Goal: Task Accomplishment & Management: Use online tool/utility

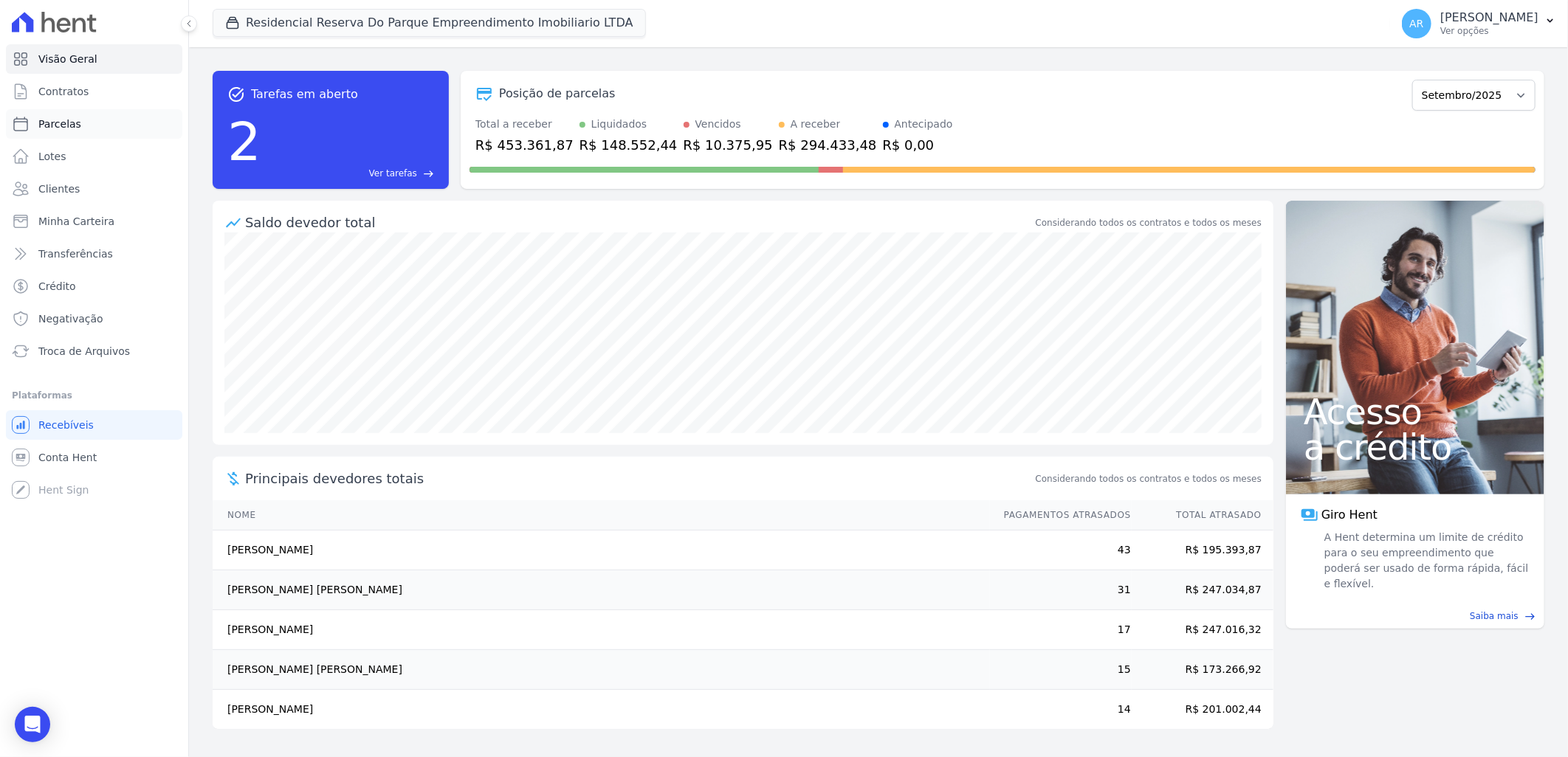
click at [99, 131] on link "Parcelas" at bounding box center [94, 124] width 176 height 30
select select
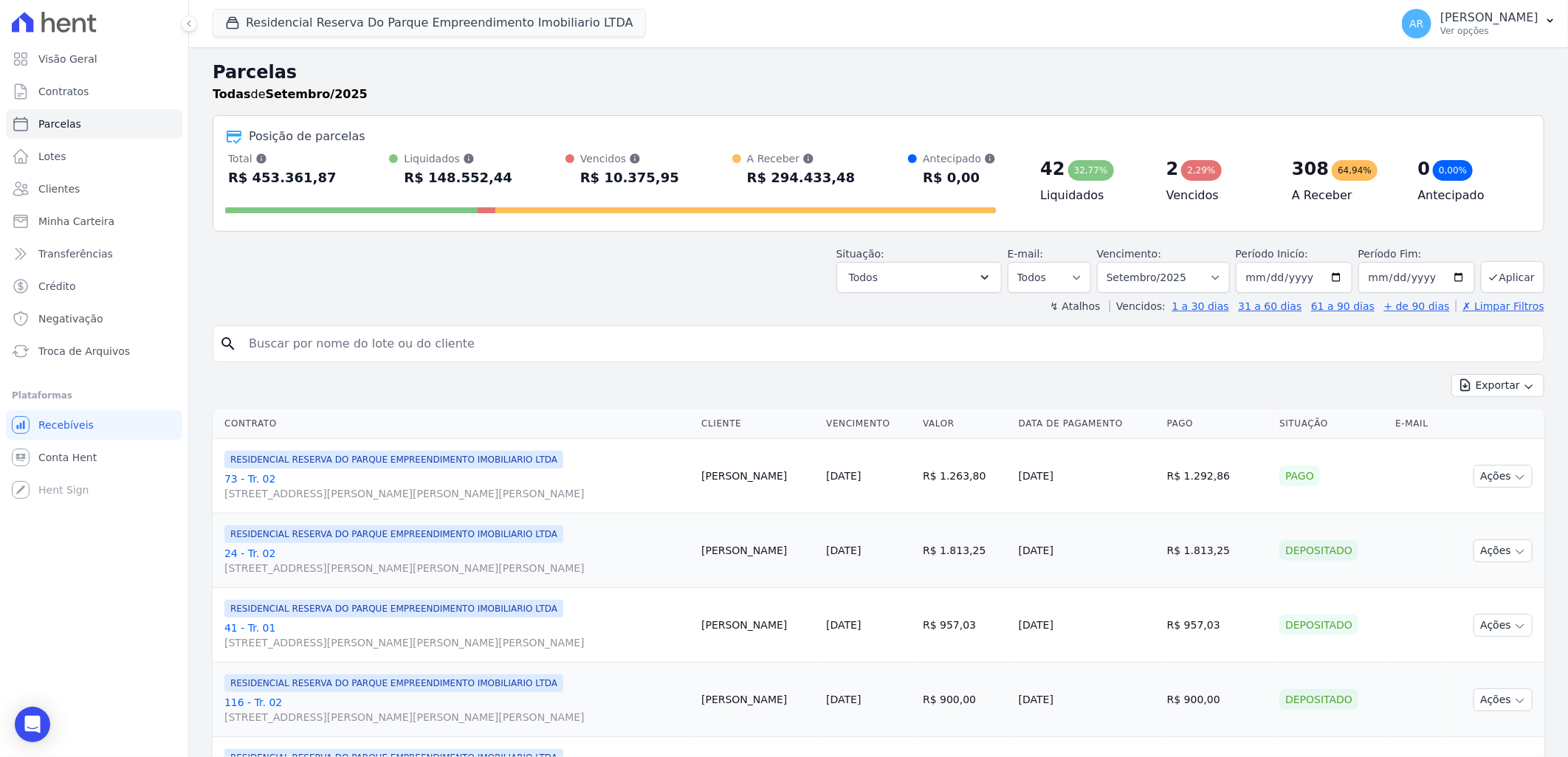
click at [360, 339] on input "search" at bounding box center [889, 344] width 1298 height 30
type input "[PERSON_NAME]"
select select
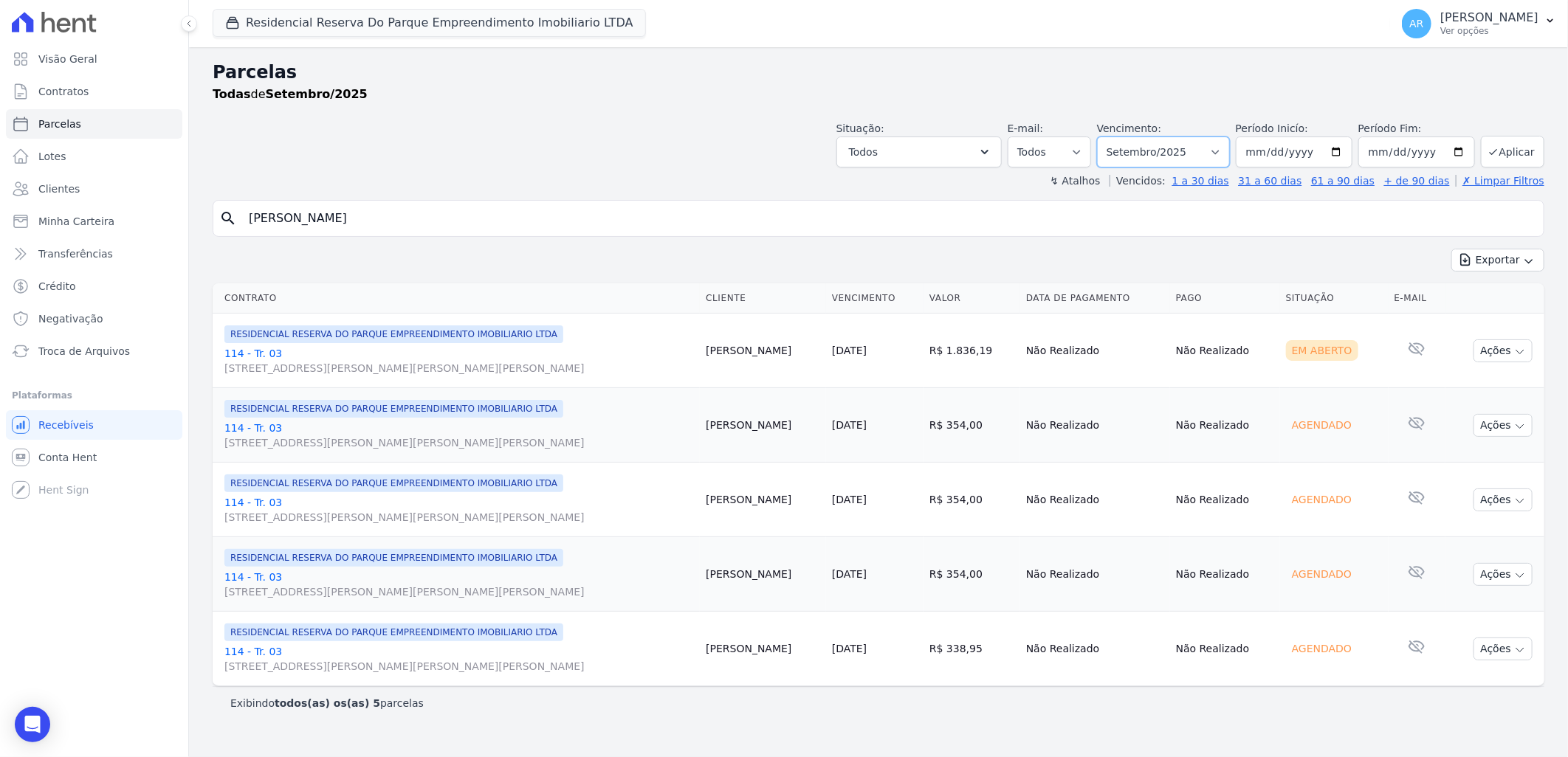
click at [1157, 146] on select "Filtrar por período ──────── Todos os meses Dezembro/[GEOGRAPHIC_DATA]/2024 Fev…" at bounding box center [1163, 152] width 133 height 31
select select "all"
click at [1118, 137] on select "Filtrar por período ──────── Todos os meses Dezembro/[GEOGRAPHIC_DATA]/2024 Fev…" at bounding box center [1163, 152] width 133 height 31
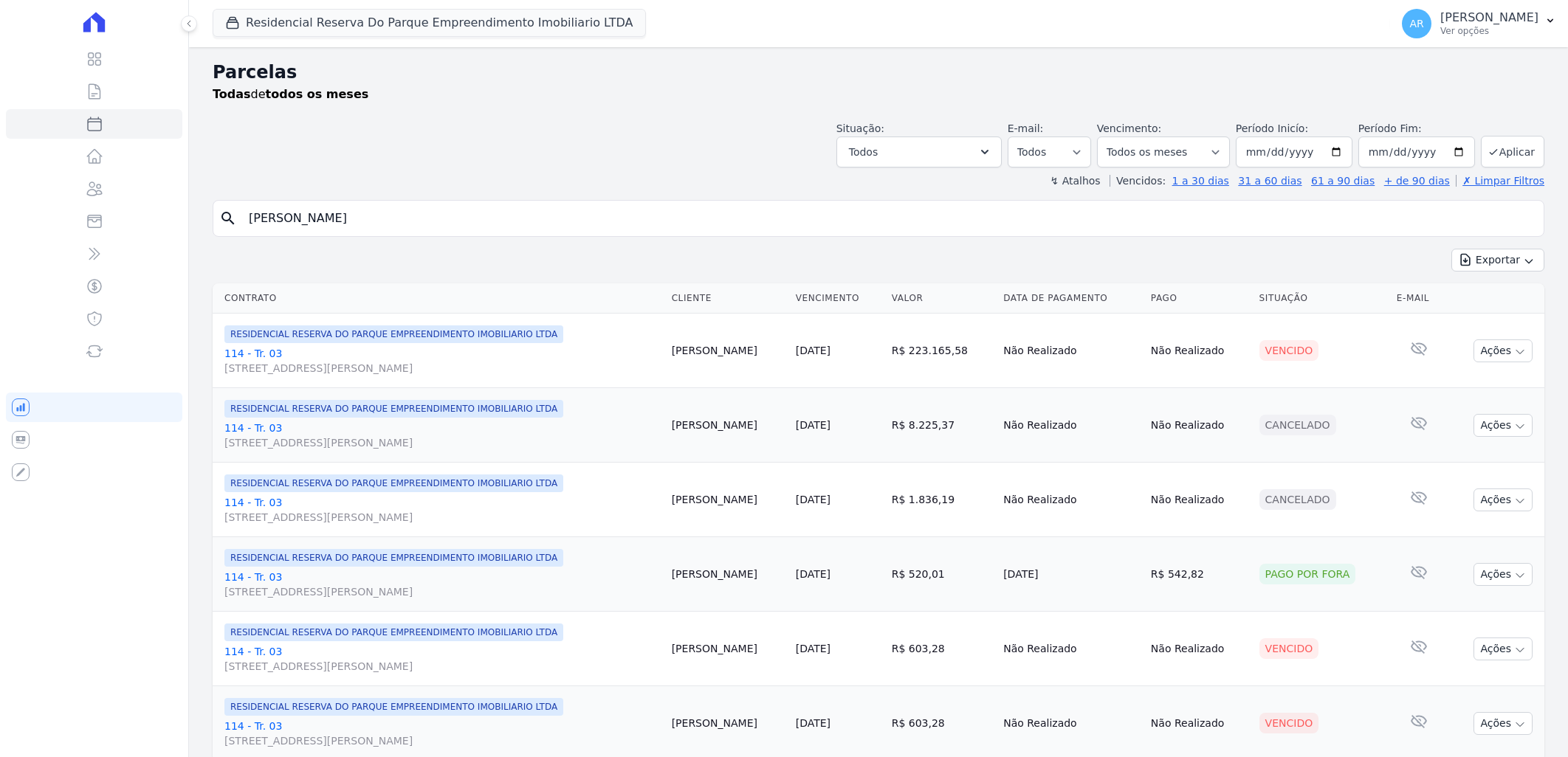
select select
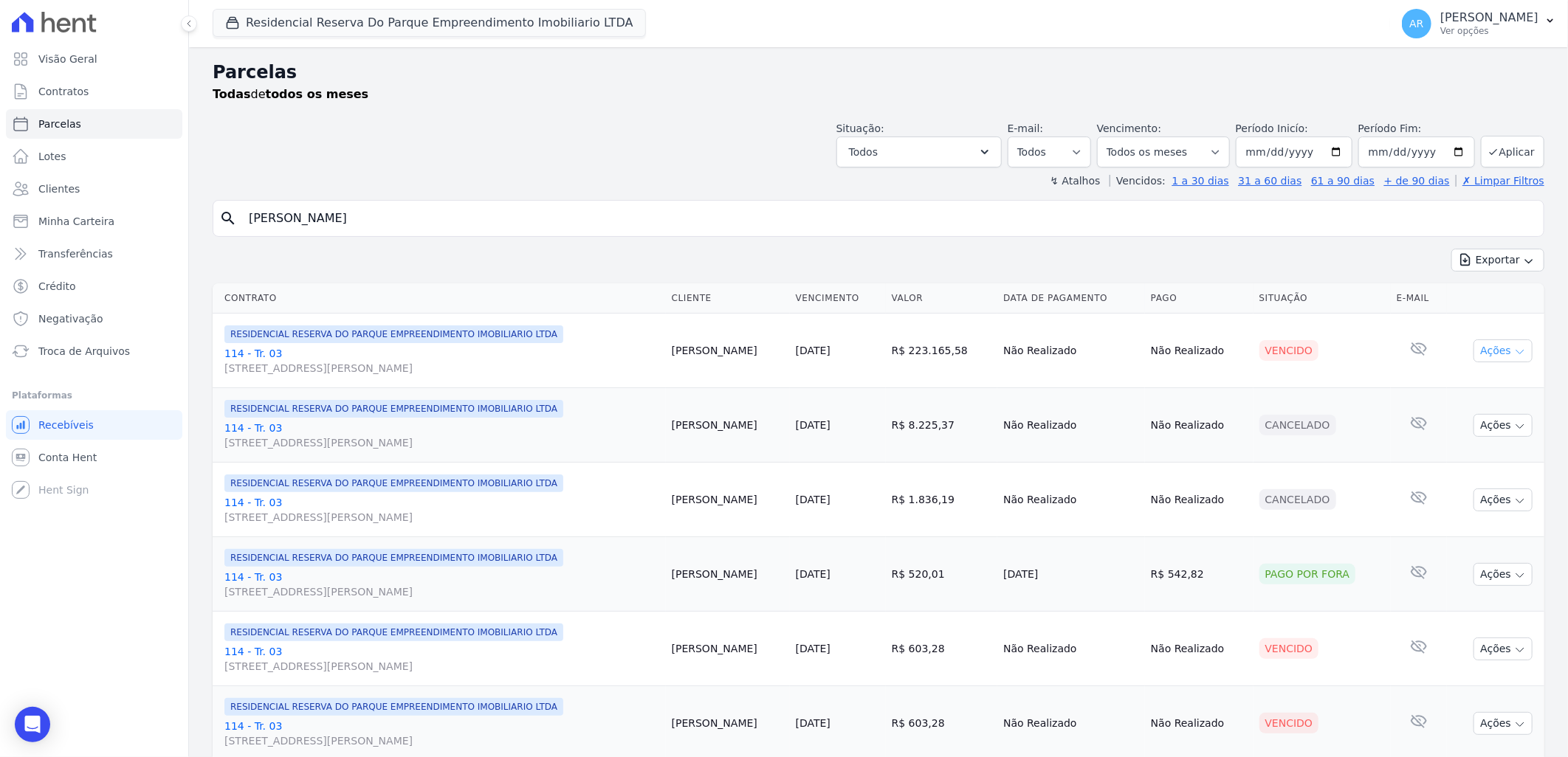
click at [1493, 355] on button "Ações" at bounding box center [1503, 351] width 59 height 23
click at [1437, 466] on link "Liquidação Manual" at bounding box center [1497, 467] width 142 height 27
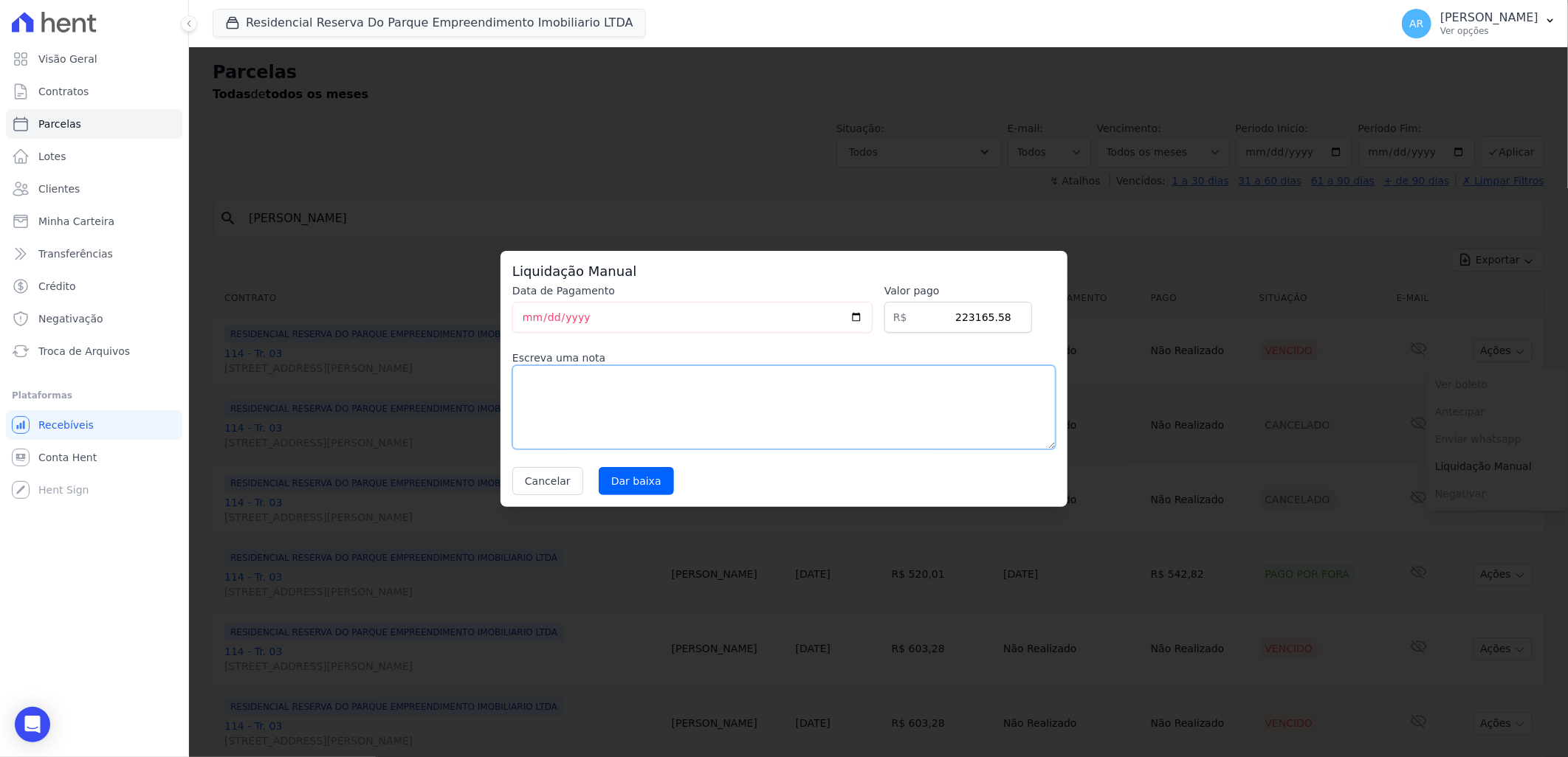
click at [653, 419] on textarea at bounding box center [783, 407] width 543 height 84
type textarea "VALOR REFERENTE AO CONTRATO CAIXA QUE NÃO É REFERENTE A OPERAÇÃO"
click at [623, 478] on input "Dar baixa" at bounding box center [636, 481] width 75 height 28
select select
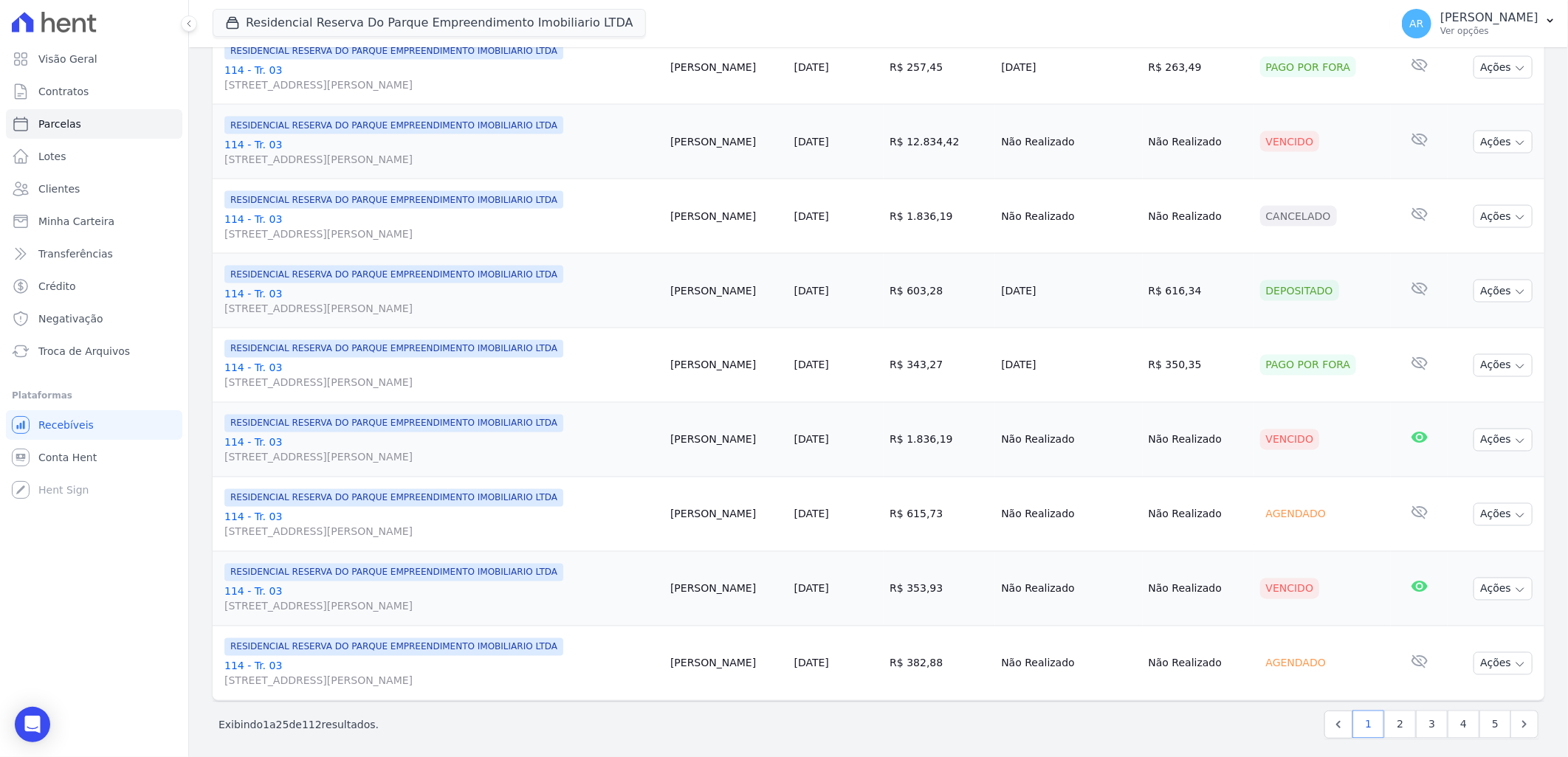
scroll to position [1486, 0]
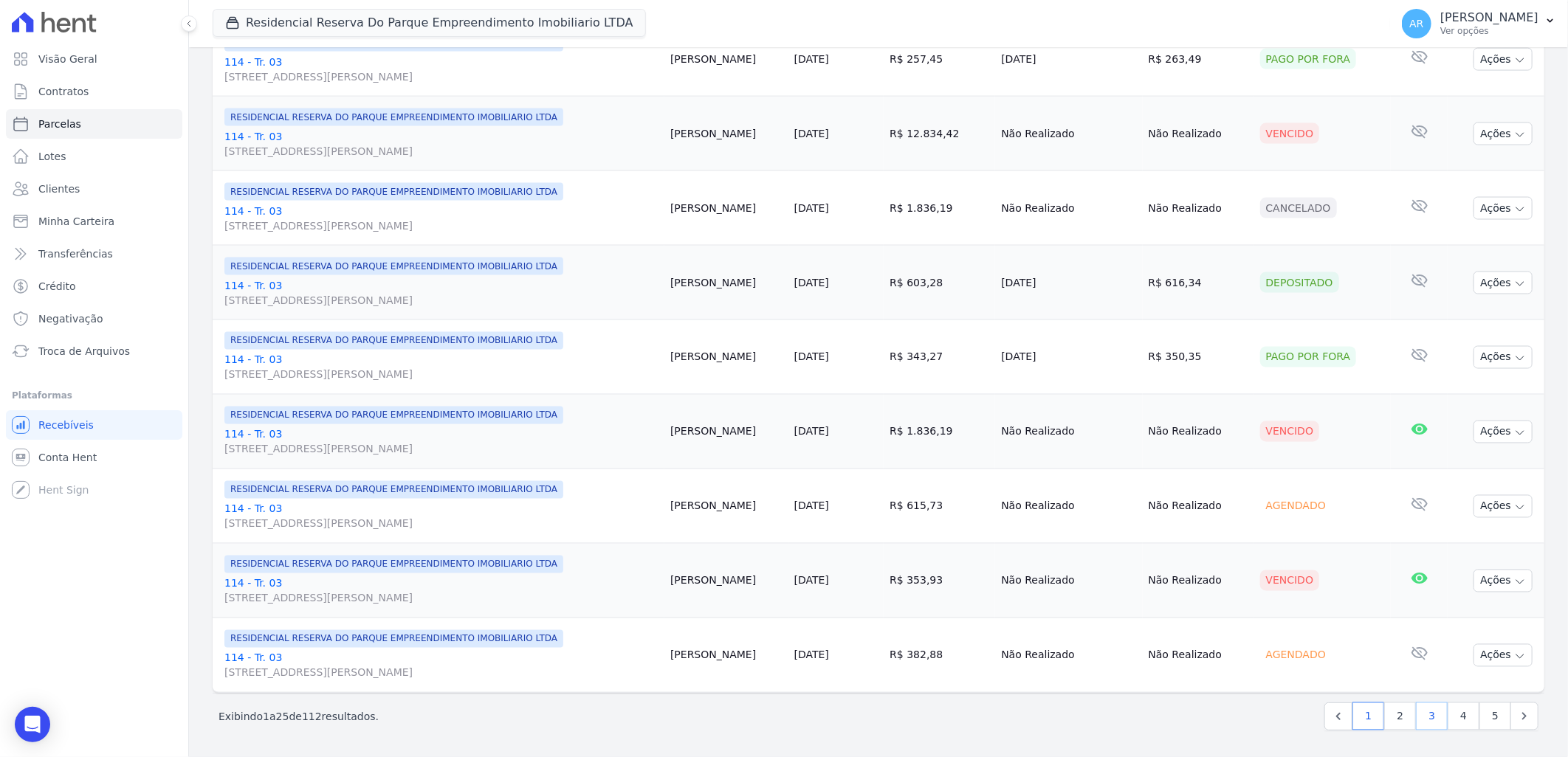
click at [1416, 724] on link "3" at bounding box center [1431, 717] width 32 height 28
select select
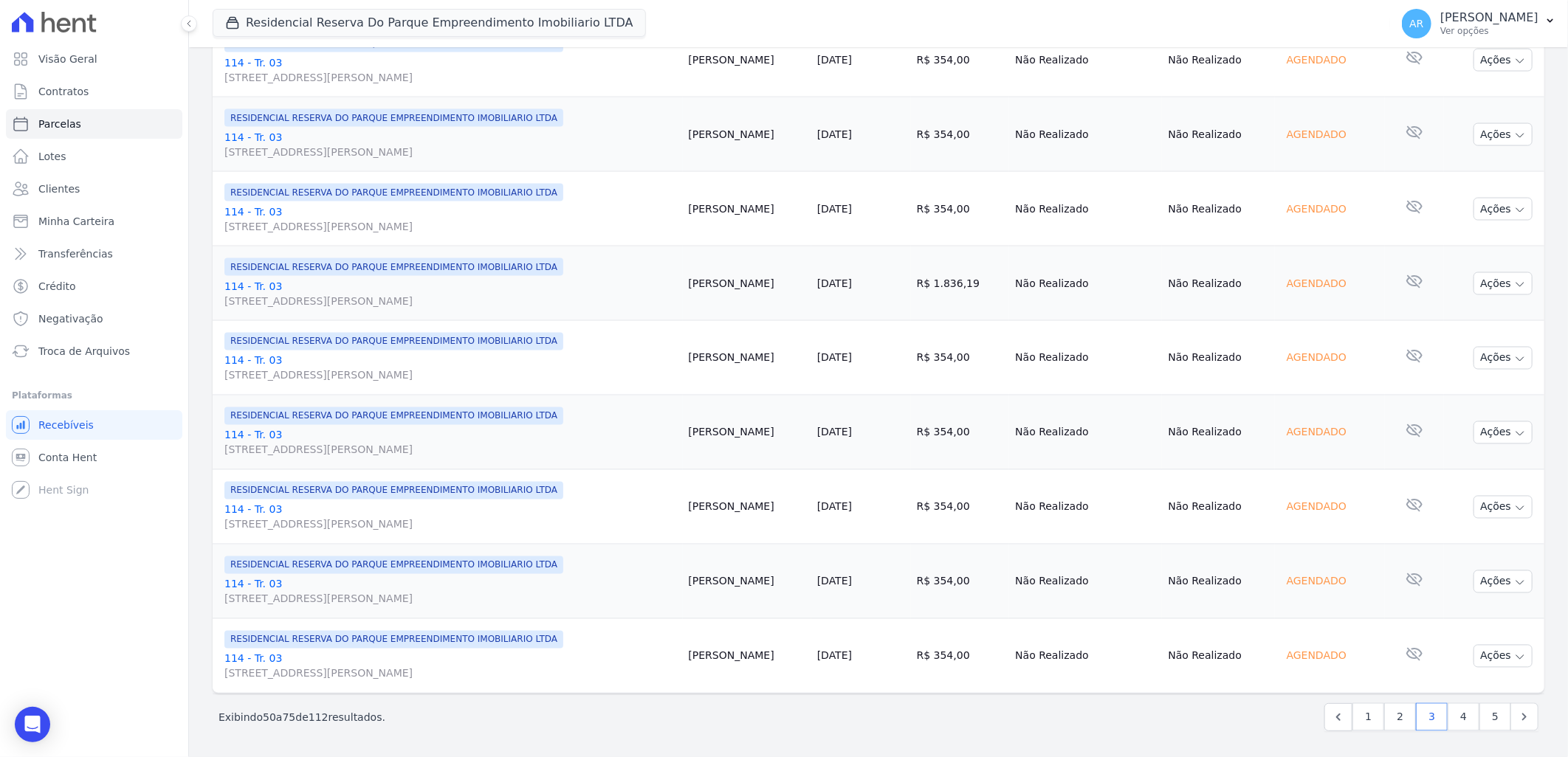
scroll to position [1486, 0]
click at [1354, 722] on link "1" at bounding box center [1368, 717] width 32 height 28
select select
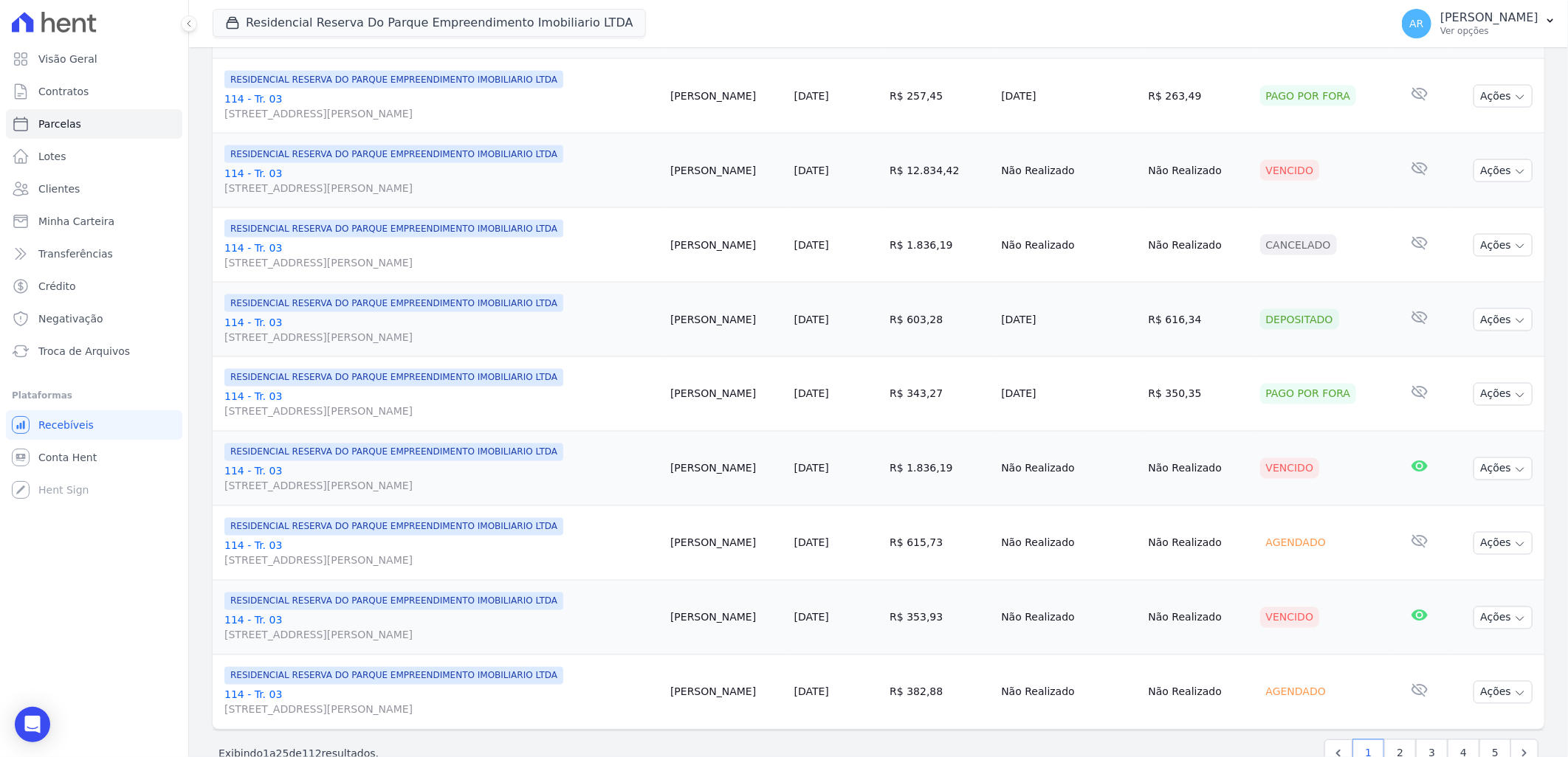
scroll to position [1486, 0]
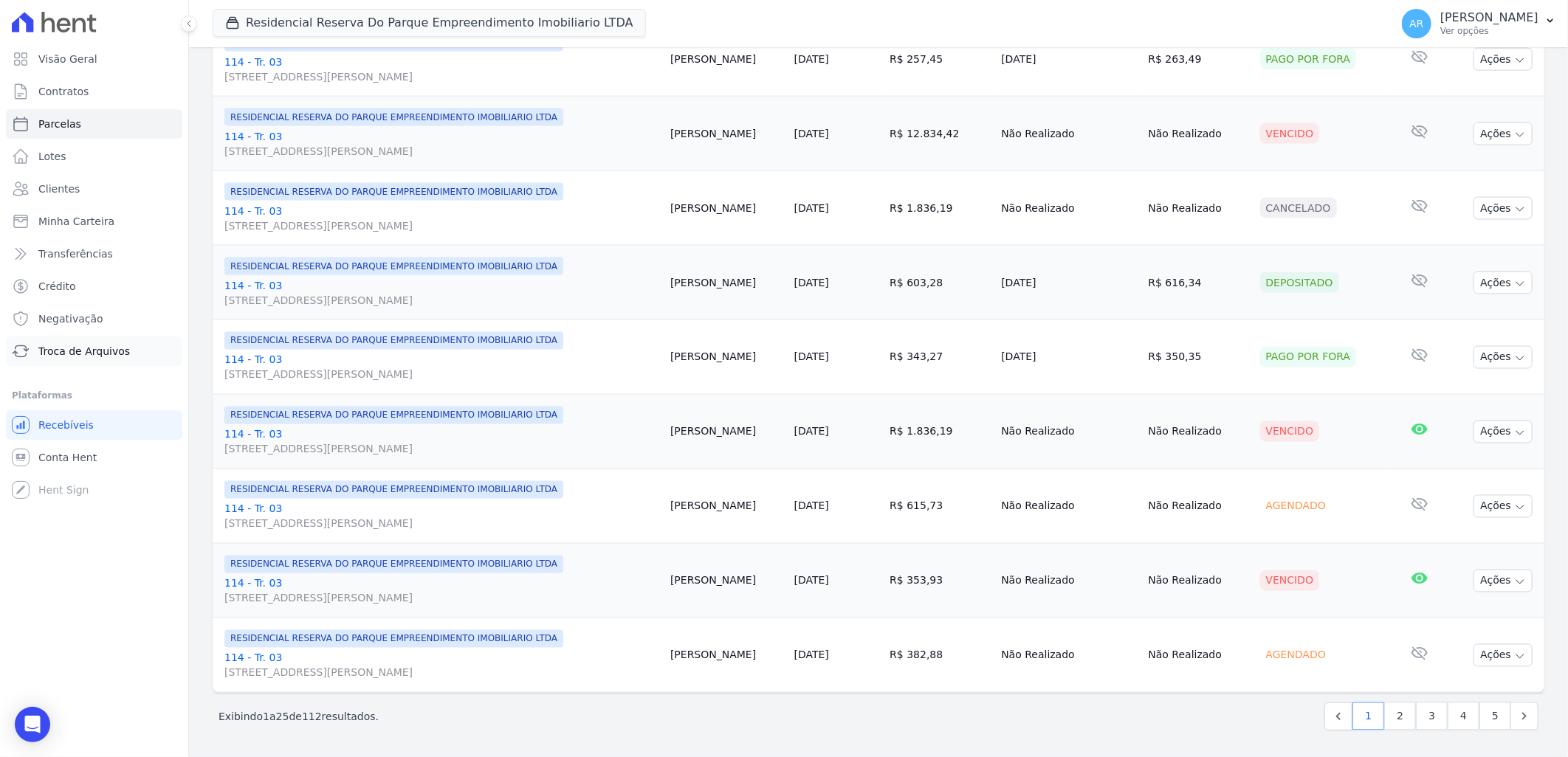
click at [101, 350] on span "Troca de Arquivos" at bounding box center [84, 351] width 91 height 15
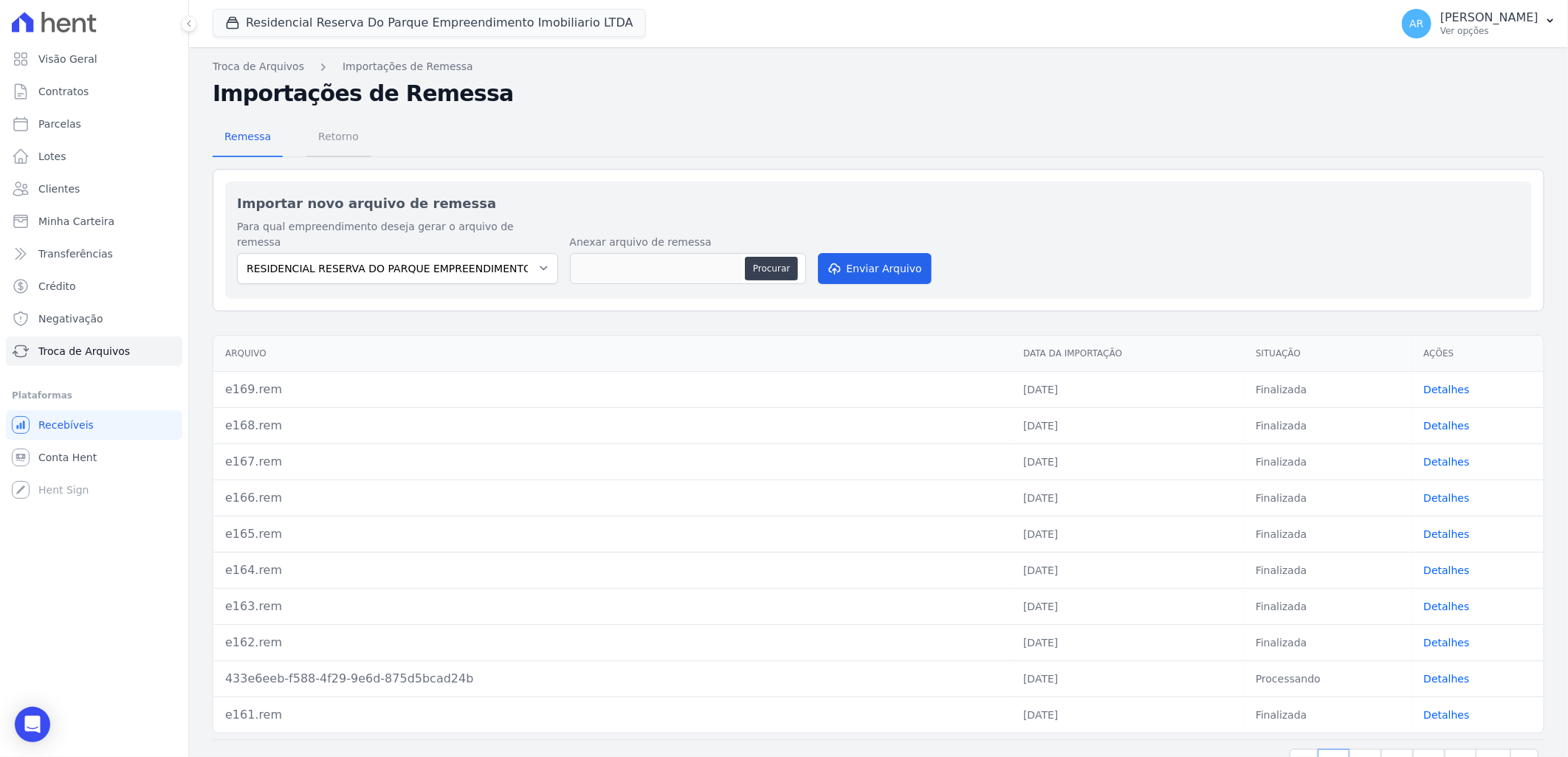
click at [343, 143] on span "Retorno" at bounding box center [338, 137] width 58 height 30
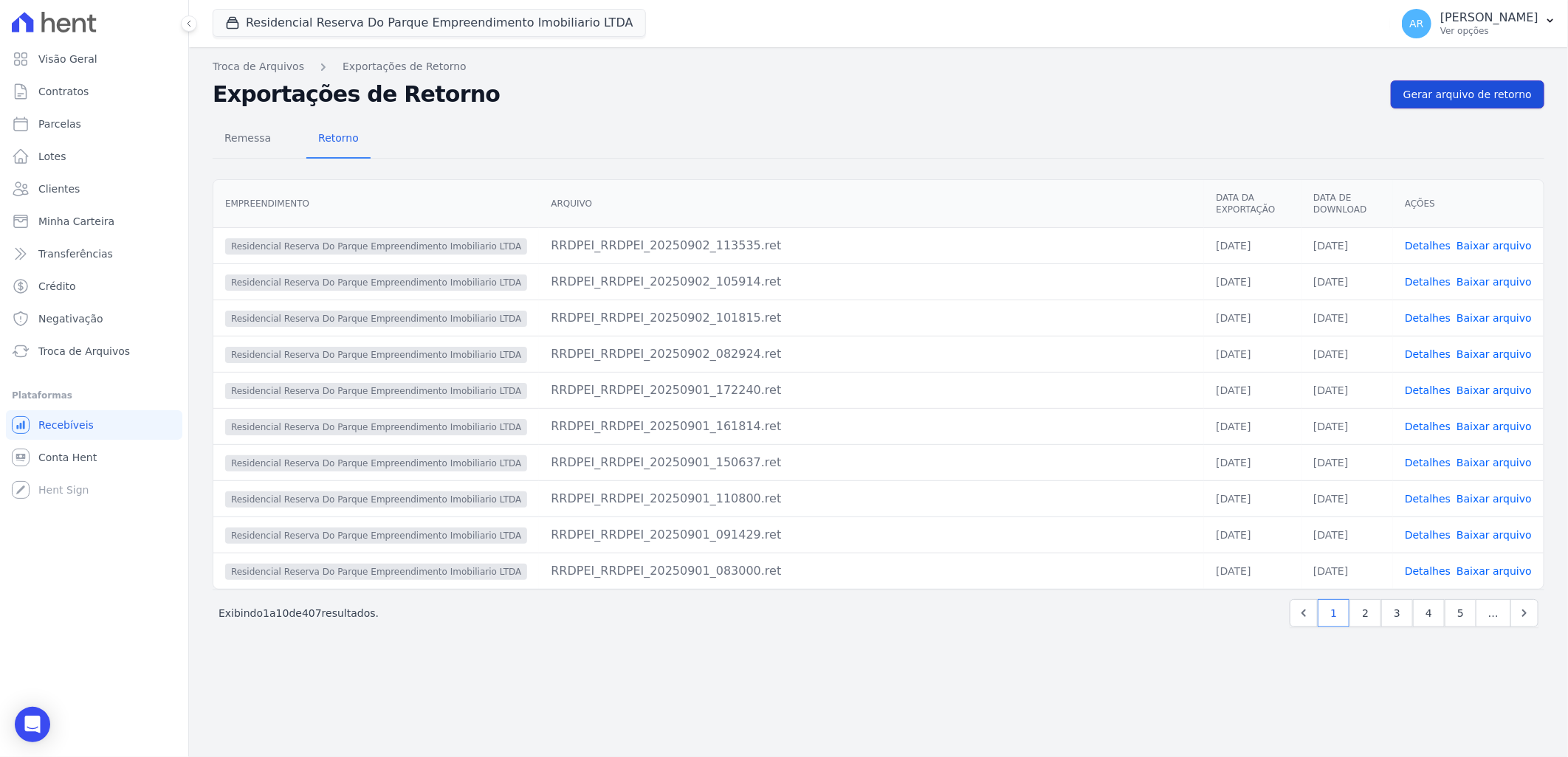
click at [1518, 100] on span "Gerar arquivo de retorno" at bounding box center [1468, 94] width 129 height 15
